Goal: Task Accomplishment & Management: Manage account settings

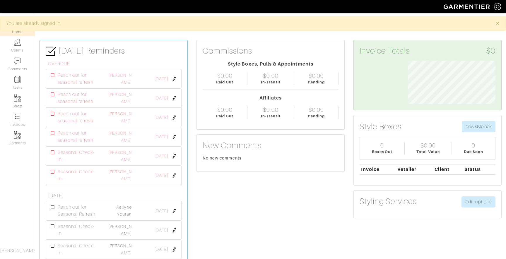
scroll to position [44, 96]
click at [16, 47] on link "Clients" at bounding box center [17, 45] width 35 height 18
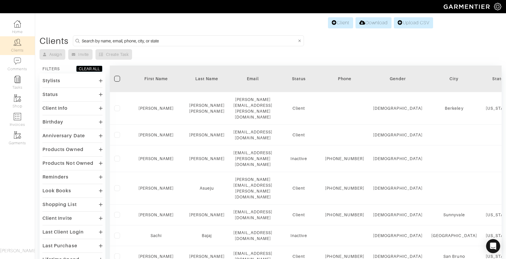
click at [131, 42] on input at bounding box center [189, 40] width 215 height 7
type input "jessica"
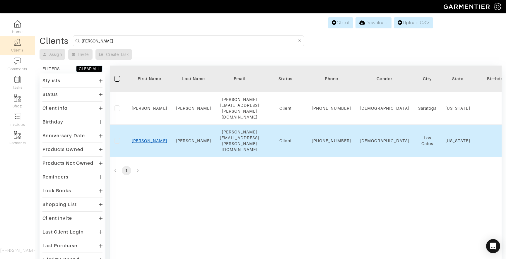
click at [151, 138] on link "Jessica" at bounding box center [149, 140] width 35 height 5
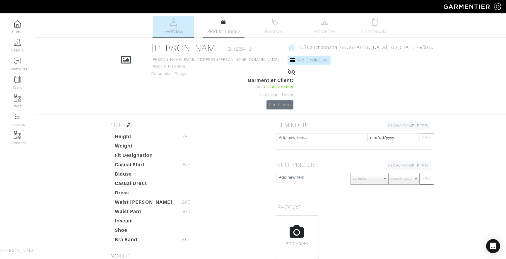
click at [220, 23] on link "Product Library" at bounding box center [223, 27] width 41 height 16
click at [323, 33] on span "Wardrobe" at bounding box center [324, 31] width 21 height 7
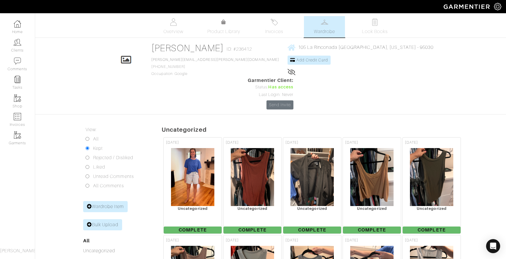
click at [89, 137] on input "All" at bounding box center [87, 139] width 4 height 4
radio input "true"
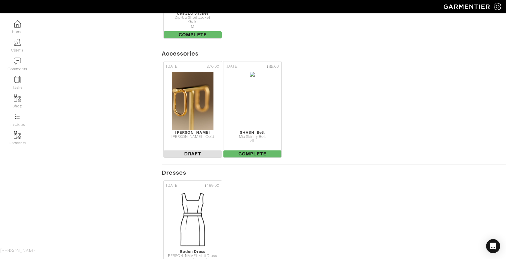
scroll to position [2163, 0]
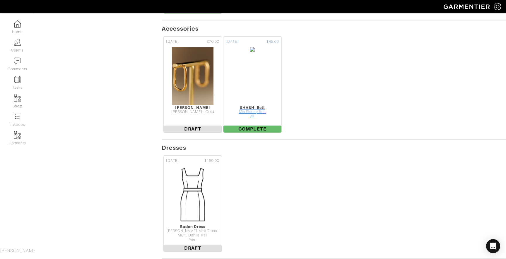
click at [255, 57] on img at bounding box center [252, 76] width 5 height 59
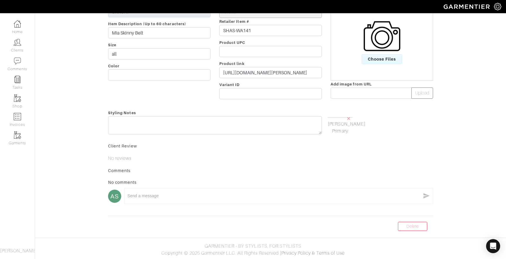
scroll to position [112, 0]
click at [419, 229] on link "Delete" at bounding box center [412, 226] width 29 height 9
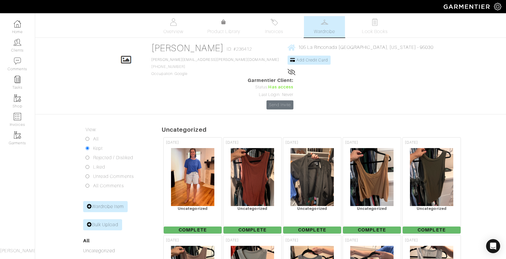
scroll to position [7, 0]
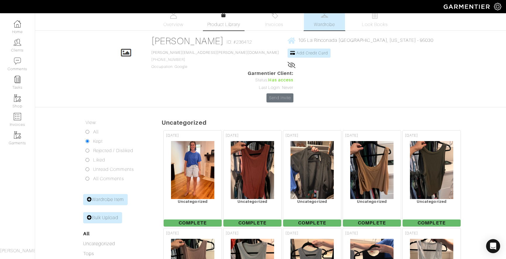
click at [225, 21] on link "Product Library" at bounding box center [223, 20] width 41 height 16
